Goal: Information Seeking & Learning: Learn about a topic

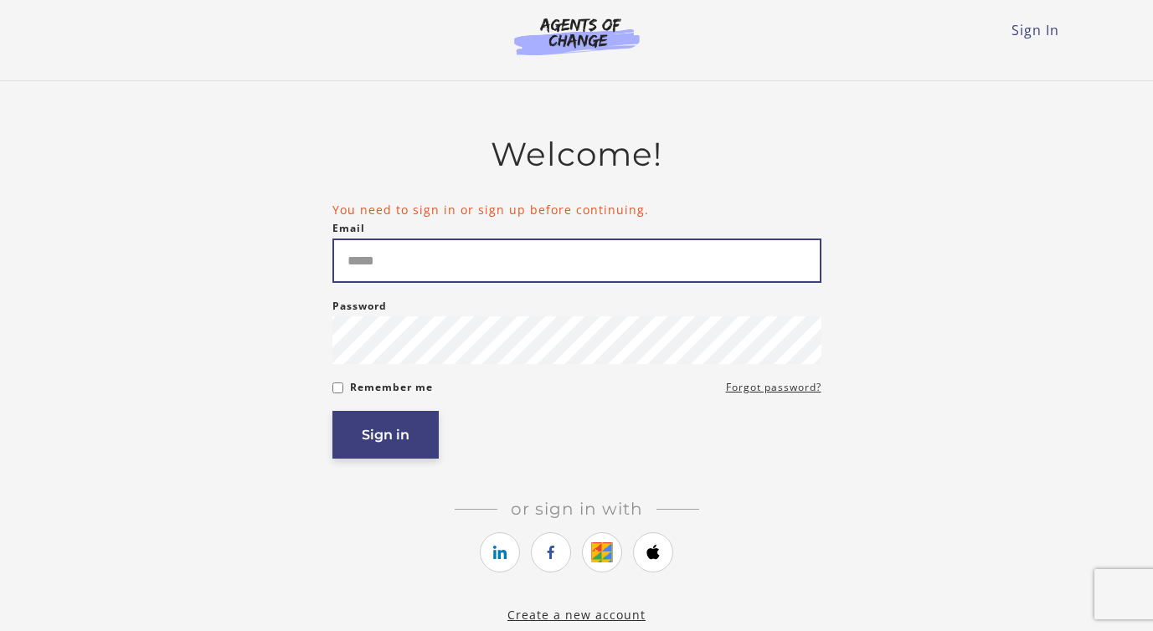
type input "**********"
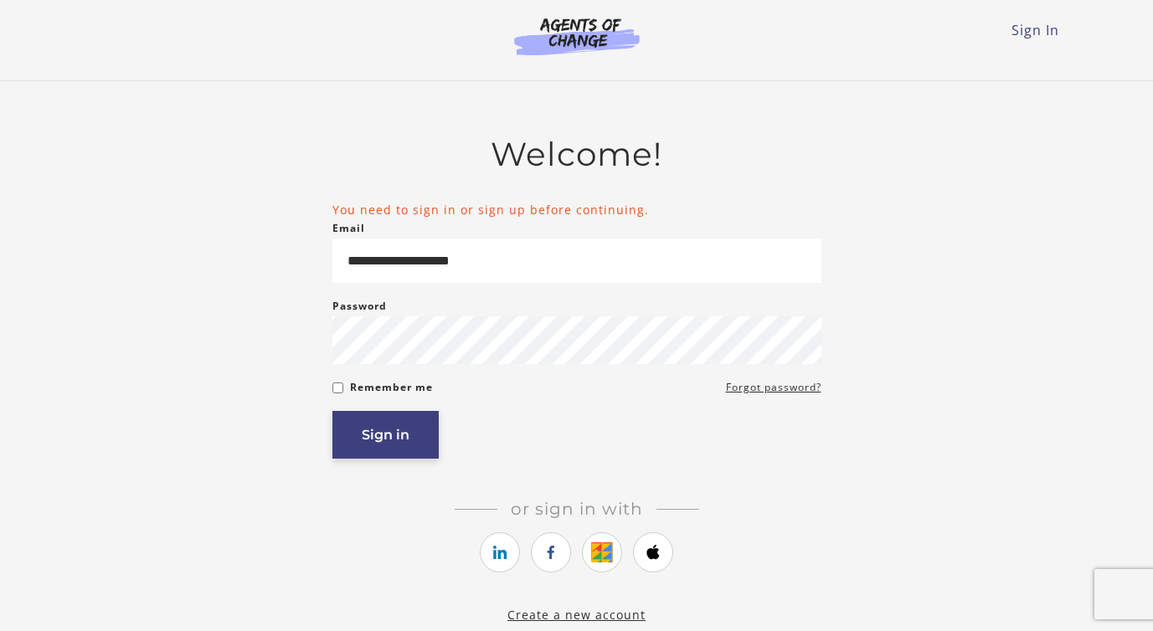
click at [417, 420] on button "Sign in" at bounding box center [385, 435] width 106 height 48
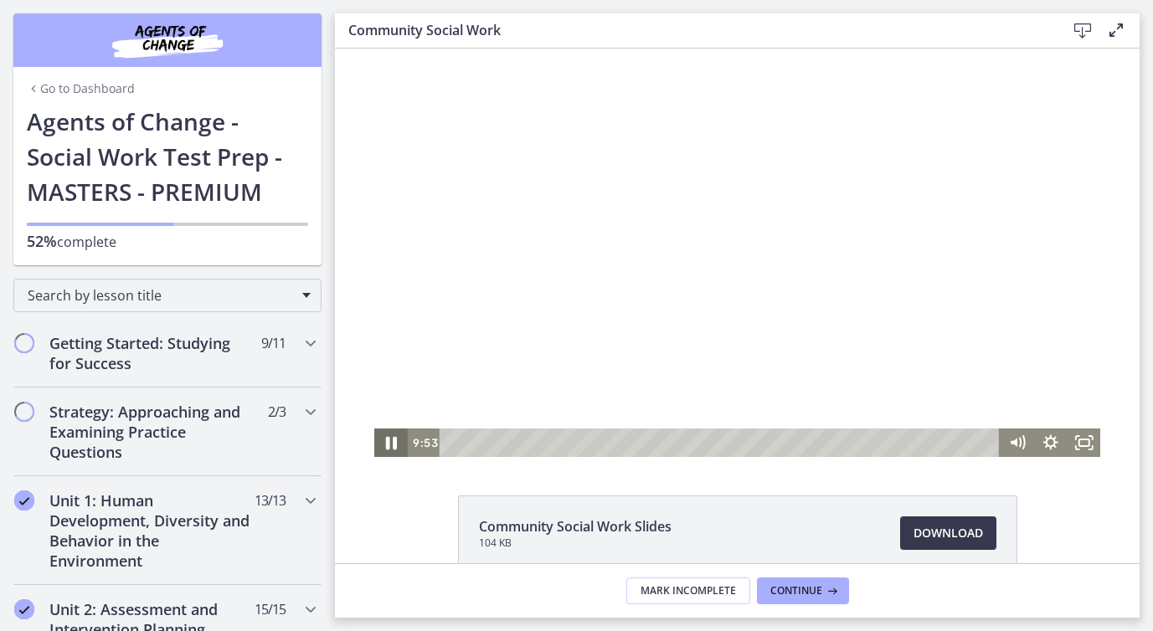
click at [394, 445] on icon "Pause" at bounding box center [391, 443] width 11 height 13
